Goal: Task Accomplishment & Management: Use online tool/utility

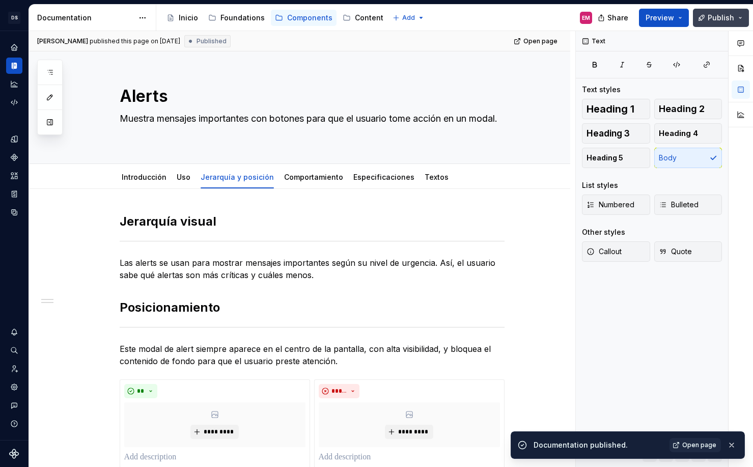
scroll to position [57, 0]
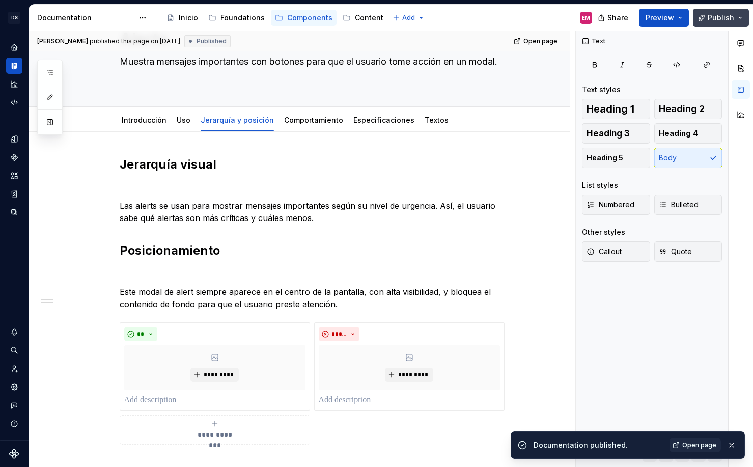
click at [742, 20] on button "Publish" at bounding box center [721, 18] width 56 height 18
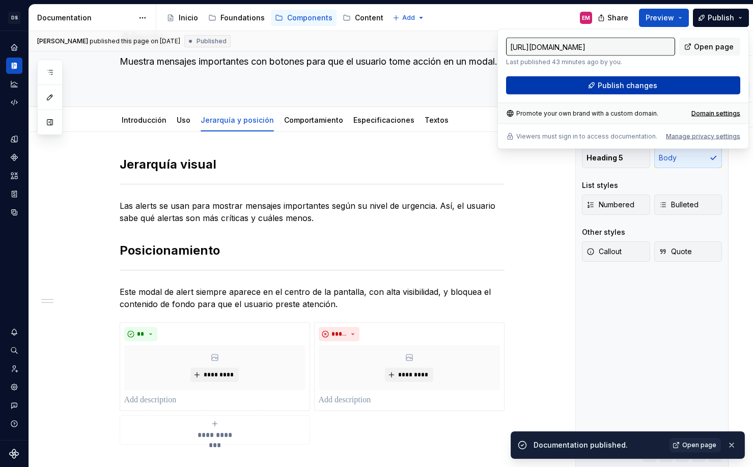
click at [596, 84] on button "Publish changes" at bounding box center [623, 85] width 234 height 18
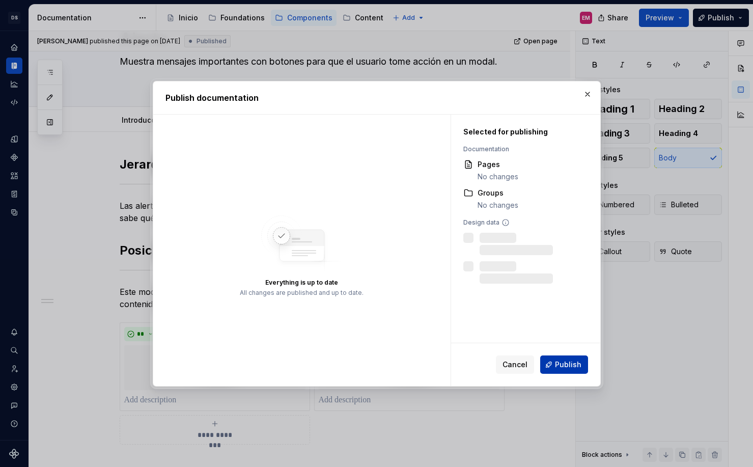
click at [562, 367] on span "Publish" at bounding box center [568, 364] width 26 height 10
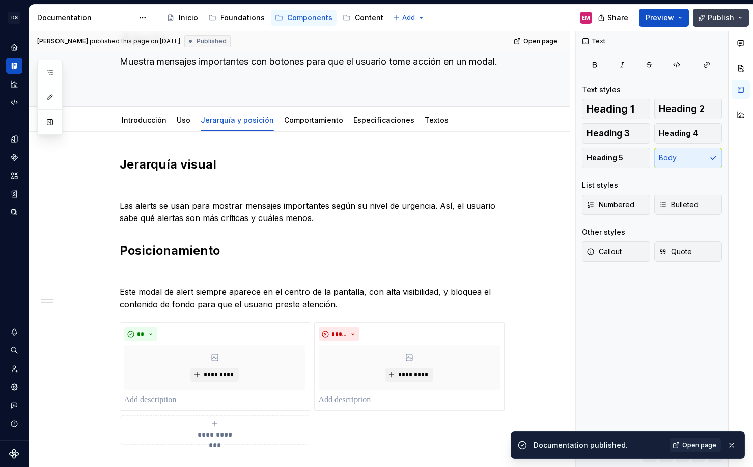
click at [731, 18] on span "Publish" at bounding box center [721, 18] width 26 height 10
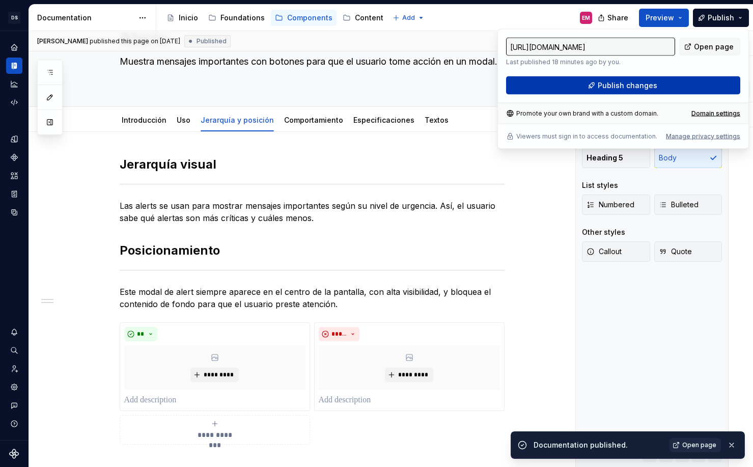
click at [597, 84] on button "Publish changes" at bounding box center [623, 85] width 234 height 18
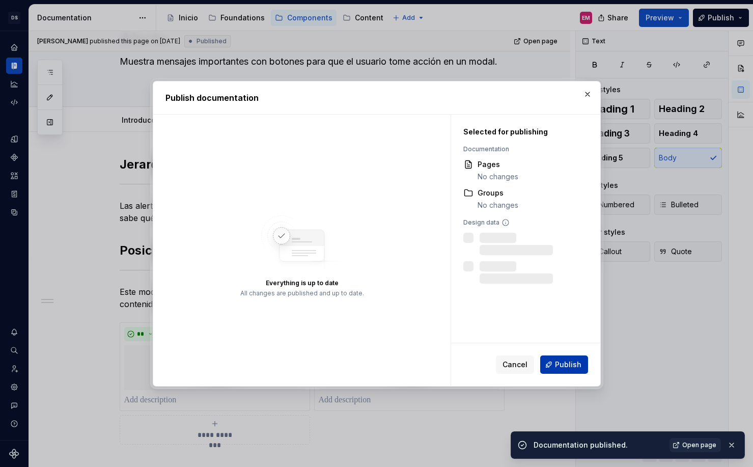
click at [566, 359] on span "Publish" at bounding box center [568, 364] width 26 height 10
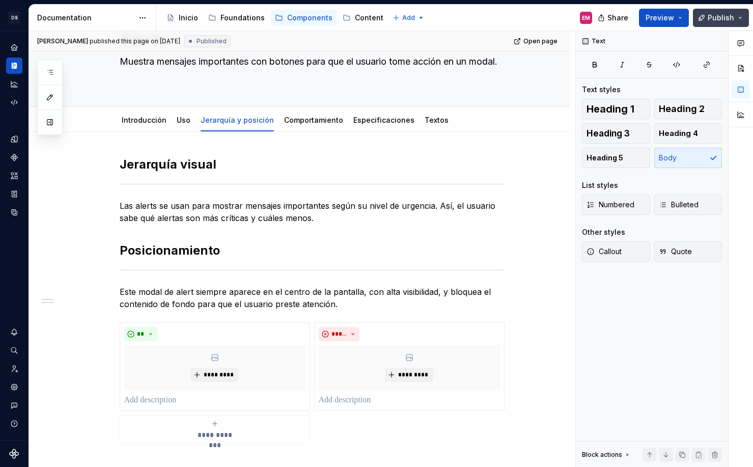
click at [712, 21] on span "Publish" at bounding box center [721, 18] width 26 height 10
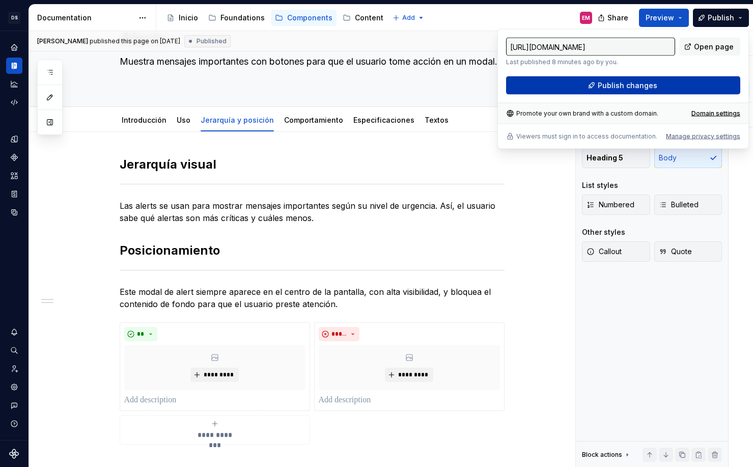
click at [624, 81] on span "Publish changes" at bounding box center [628, 85] width 60 height 10
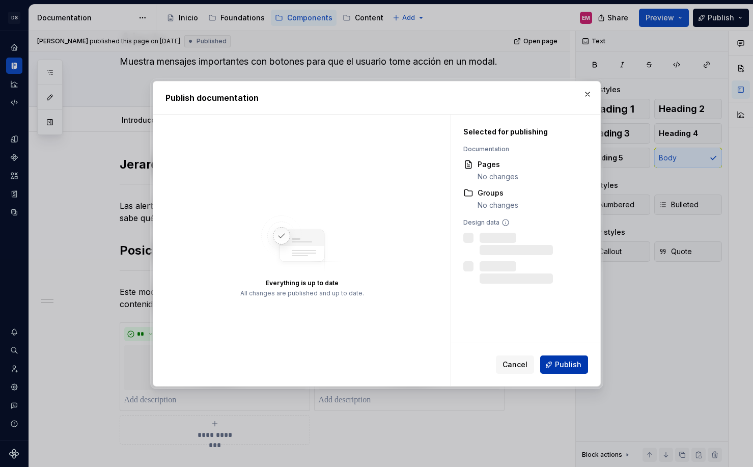
click at [553, 368] on button "Publish" at bounding box center [564, 364] width 48 height 18
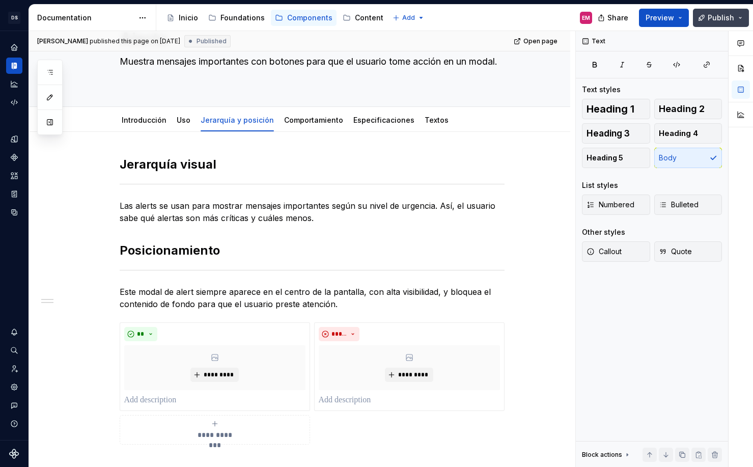
click at [737, 18] on button "Publish" at bounding box center [721, 18] width 56 height 18
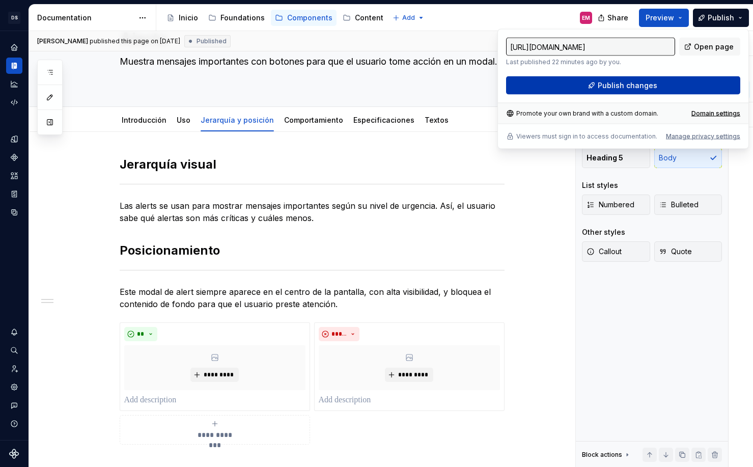
click at [629, 81] on span "Publish changes" at bounding box center [628, 85] width 60 height 10
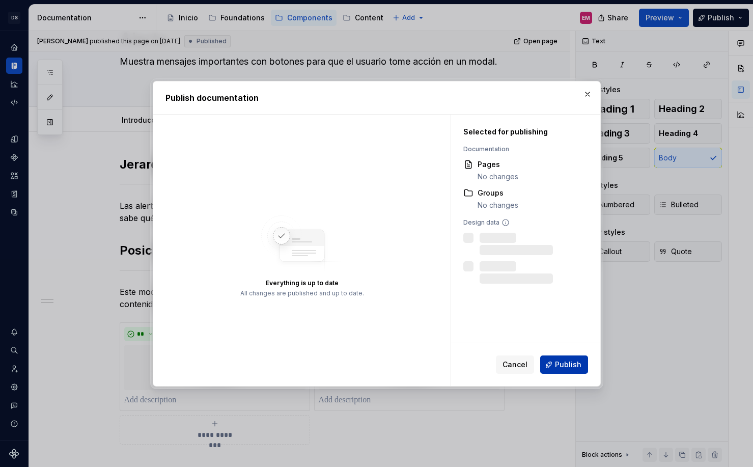
click at [560, 369] on span "Publish" at bounding box center [568, 364] width 26 height 10
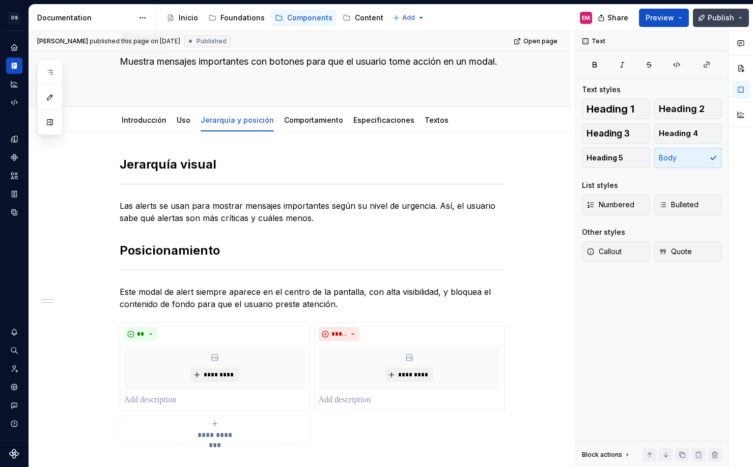
click at [709, 25] on button "Publish" at bounding box center [721, 18] width 56 height 18
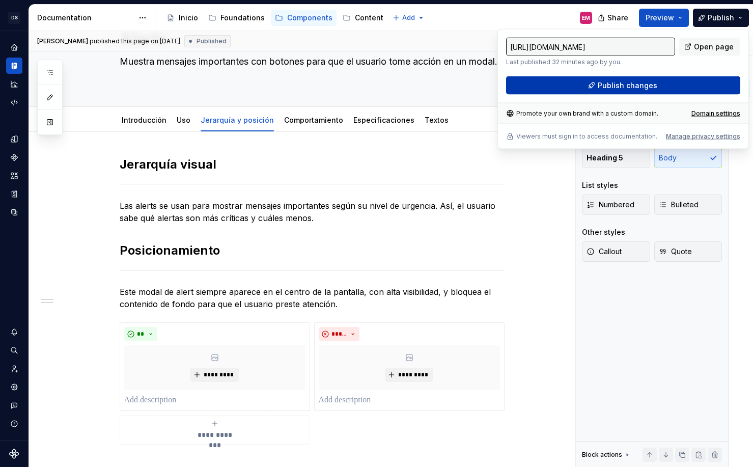
click at [628, 88] on span "Publish changes" at bounding box center [628, 85] width 60 height 10
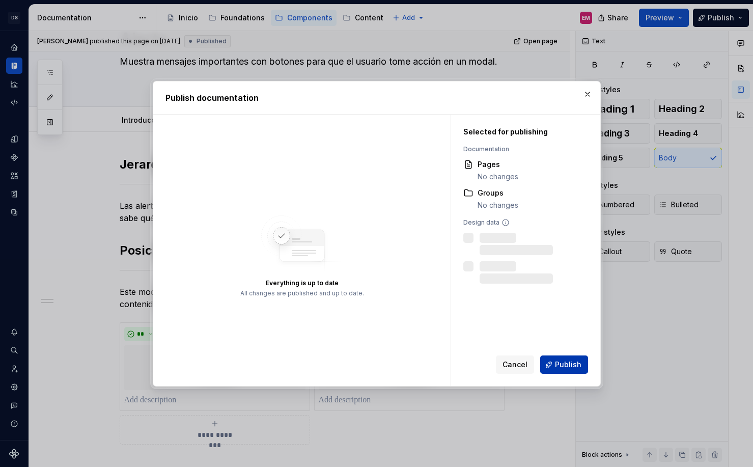
click at [574, 365] on span "Publish" at bounding box center [568, 364] width 26 height 10
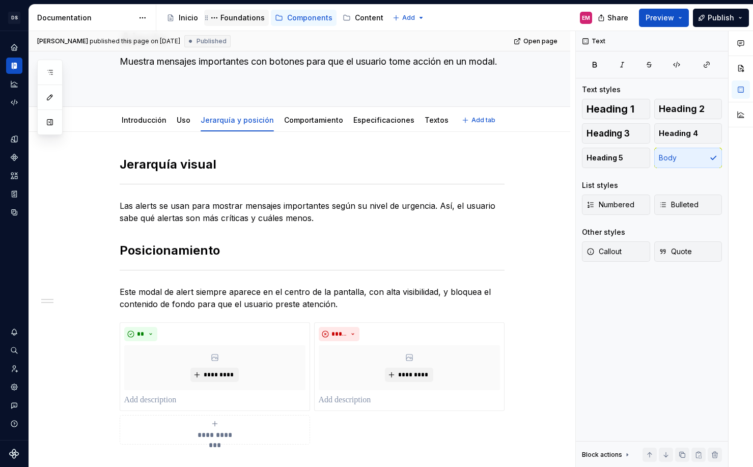
type textarea "*"
